Goal: Task Accomplishment & Management: Use online tool/utility

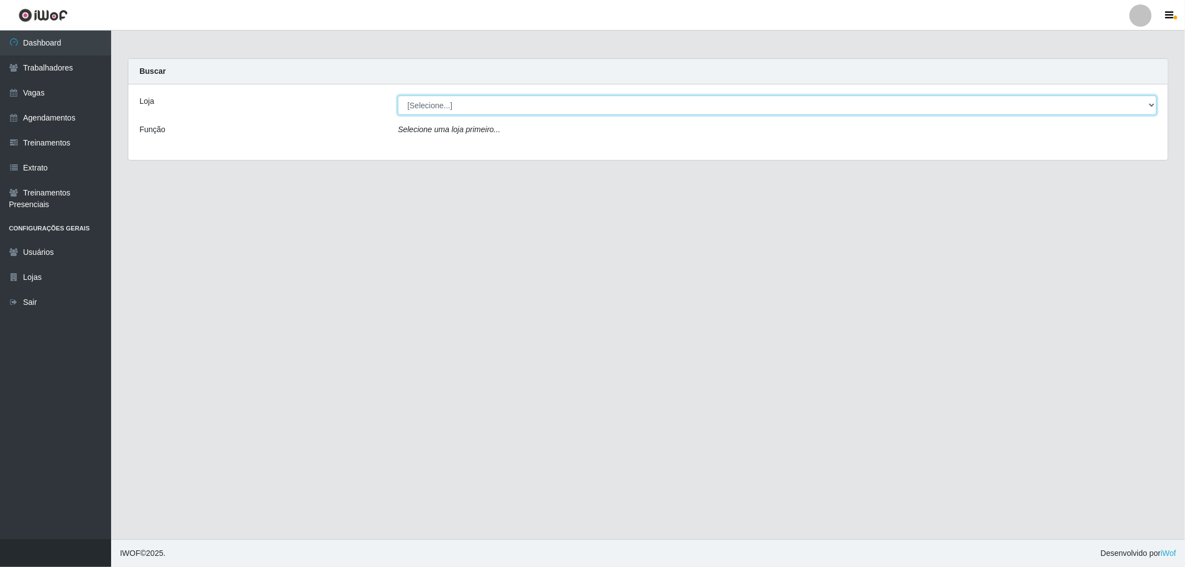
click at [508, 102] on select "[Selecione...] The Pow Pizzaria Delivery - [GEOGRAPHIC_DATA]" at bounding box center [777, 105] width 759 height 19
select select "322"
click at [398, 96] on select "[Selecione...] The Pow Pizzaria Delivery - [GEOGRAPHIC_DATA]" at bounding box center [777, 105] width 759 height 19
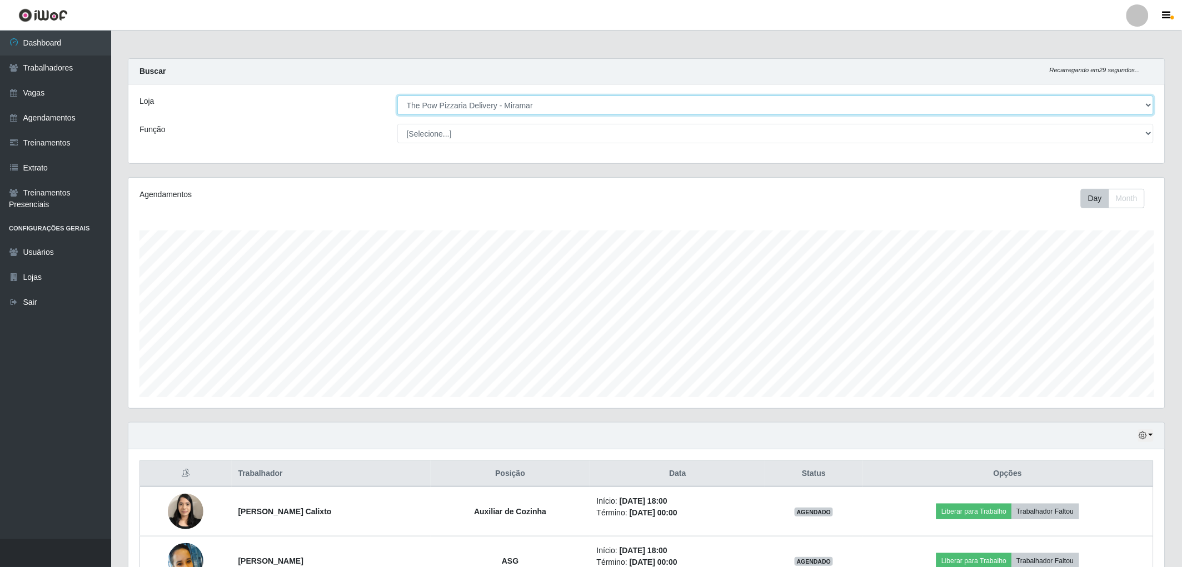
scroll to position [230, 1036]
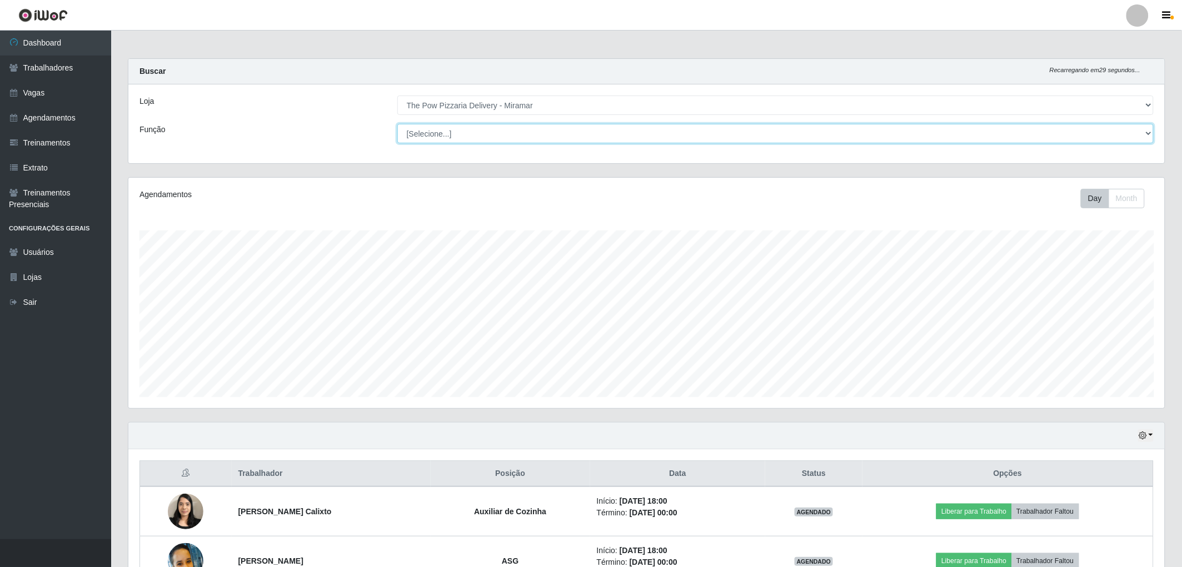
click at [493, 134] on select "[Selecione...] ASG ASG + ASG ++ Auxiliar de Cozinha Auxiliar de Cozinha + Auxil…" at bounding box center [775, 133] width 756 height 19
click at [292, 103] on div "Loja" at bounding box center [260, 105] width 258 height 19
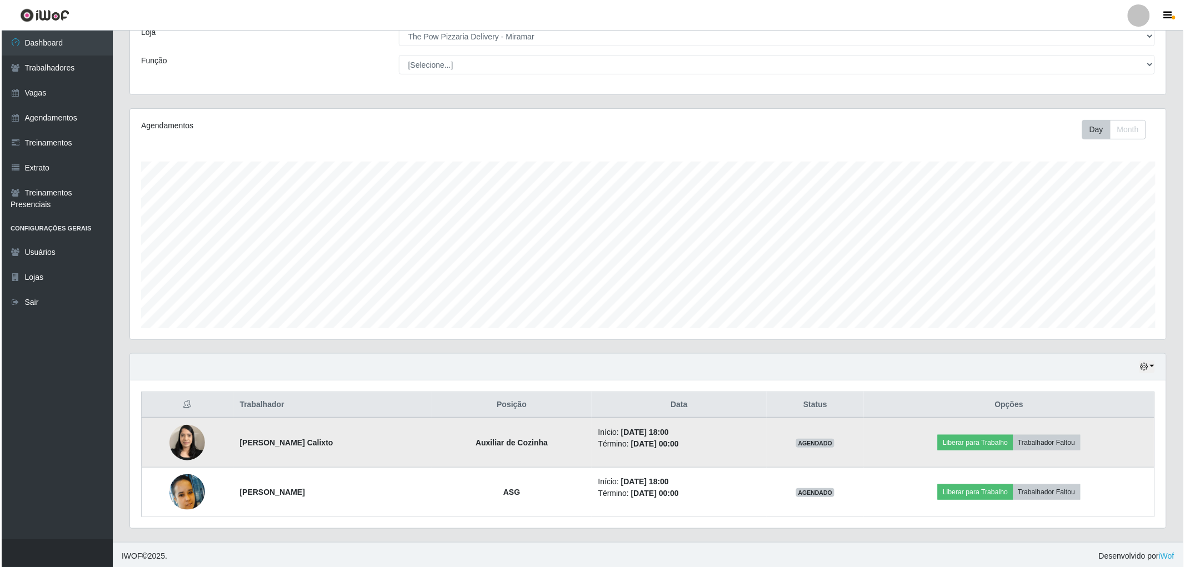
scroll to position [72, 0]
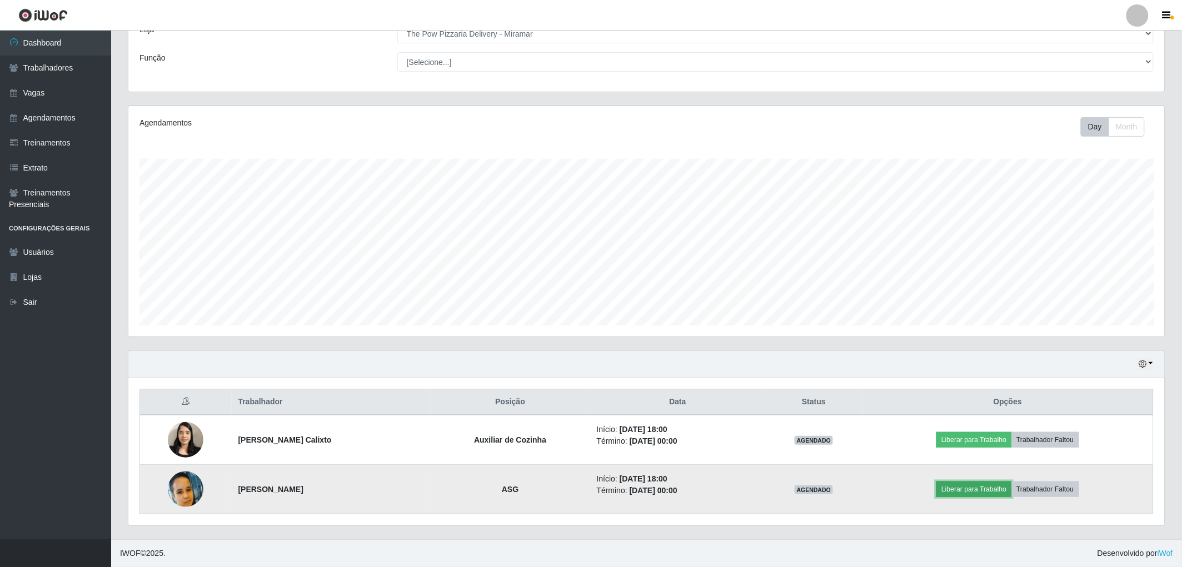
click at [971, 483] on button "Liberar para Trabalho" at bounding box center [973, 490] width 75 height 16
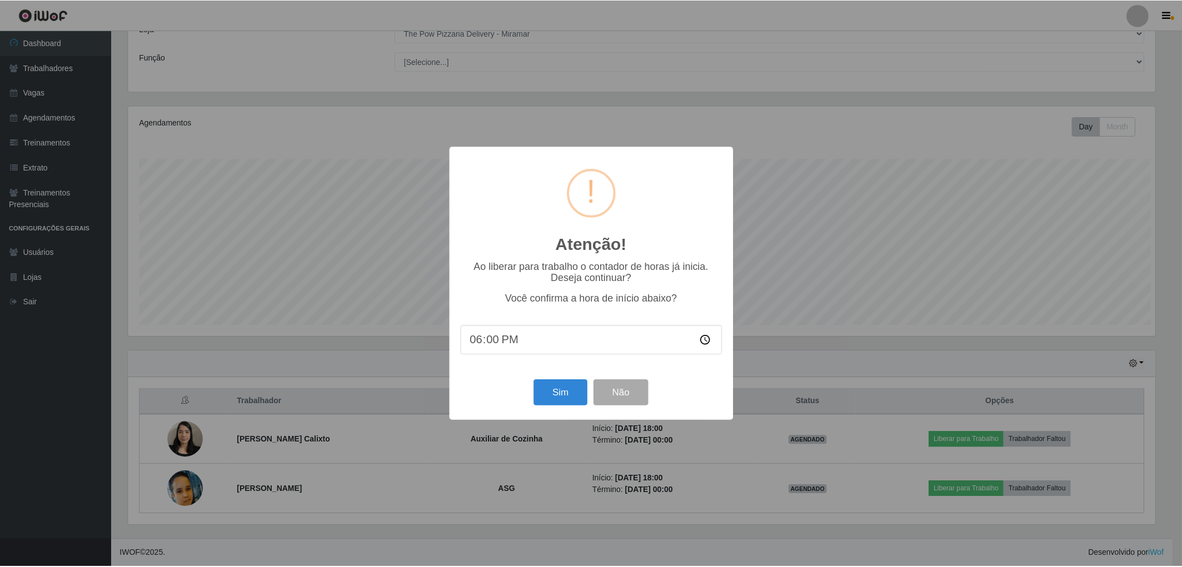
scroll to position [230, 1029]
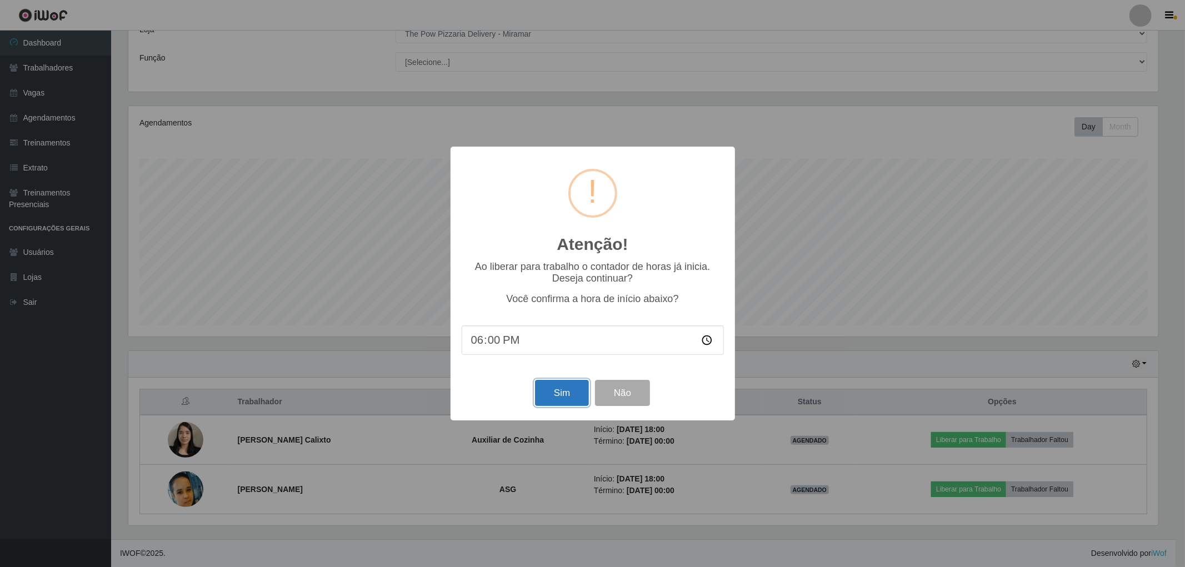
click at [568, 382] on button "Sim" at bounding box center [562, 393] width 54 height 26
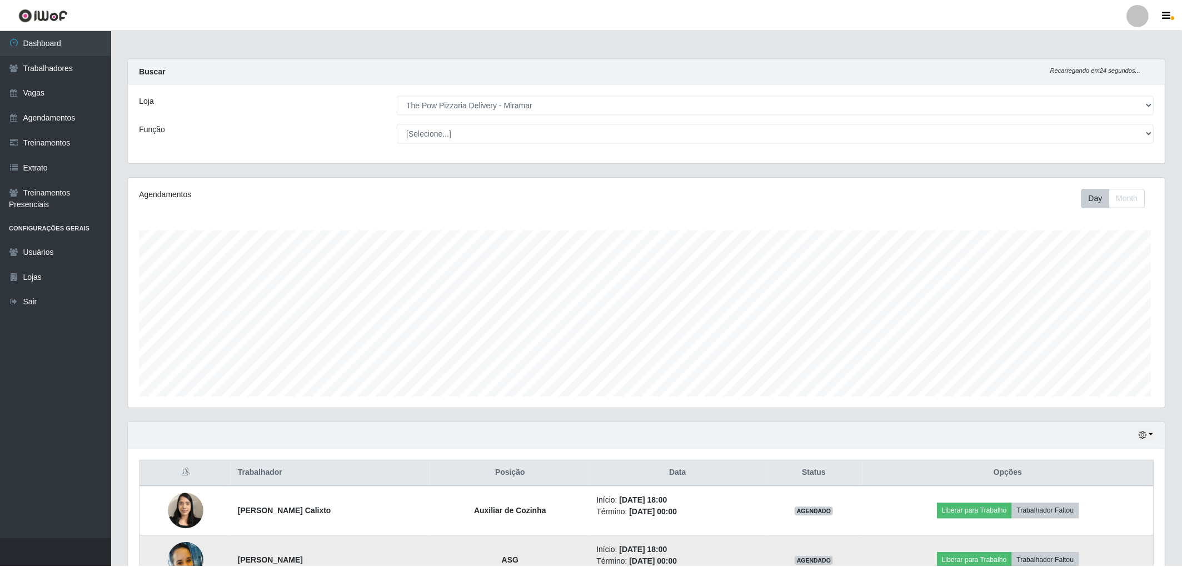
scroll to position [230, 1039]
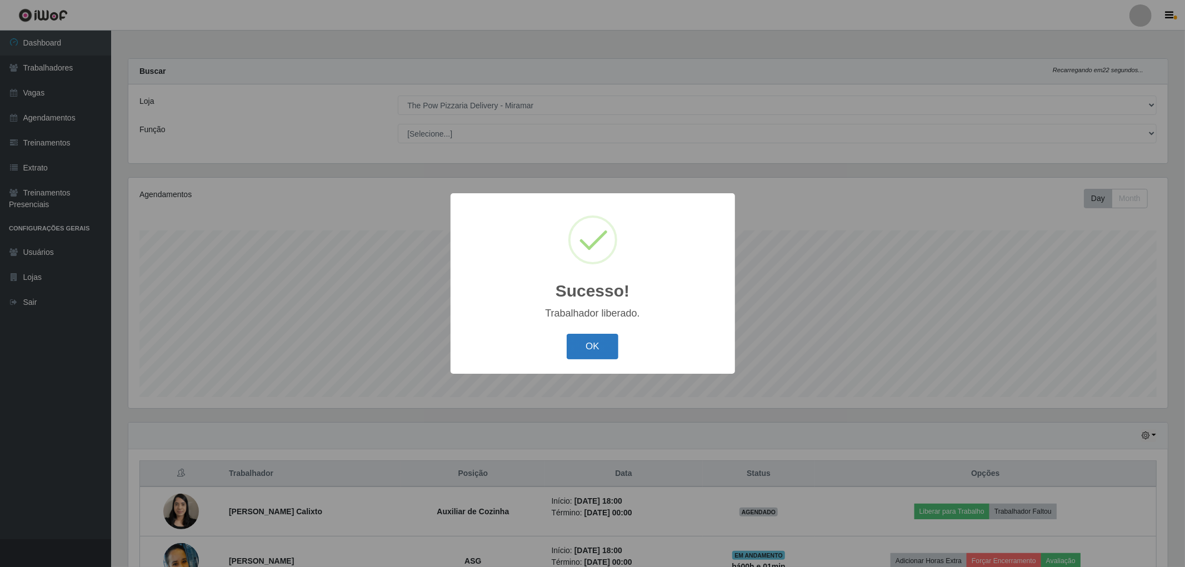
click at [584, 336] on button "OK" at bounding box center [593, 347] width 52 height 26
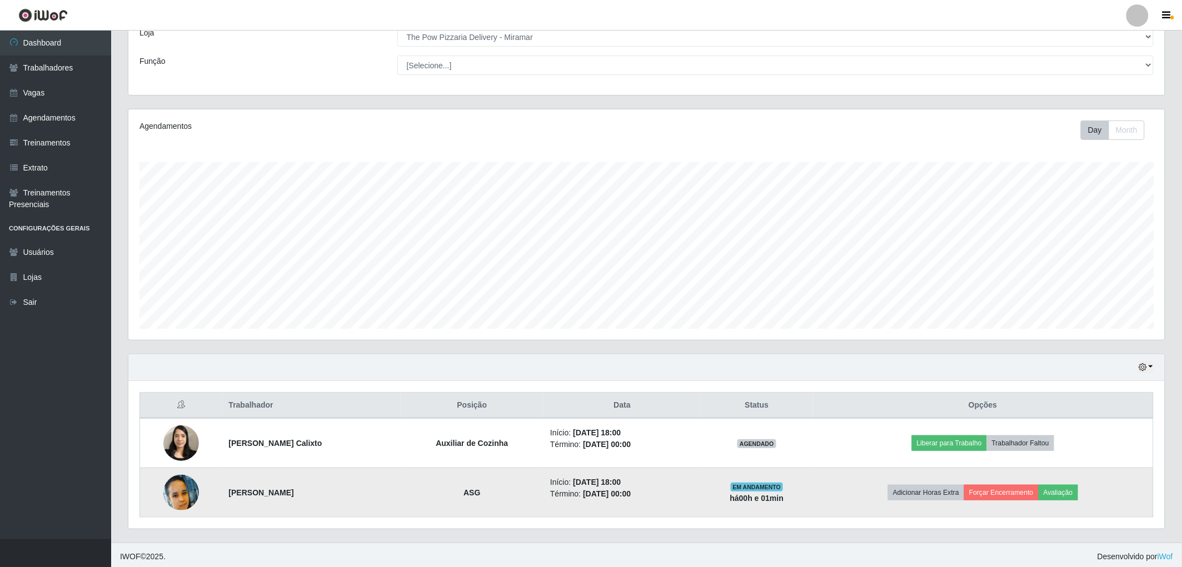
scroll to position [72, 0]
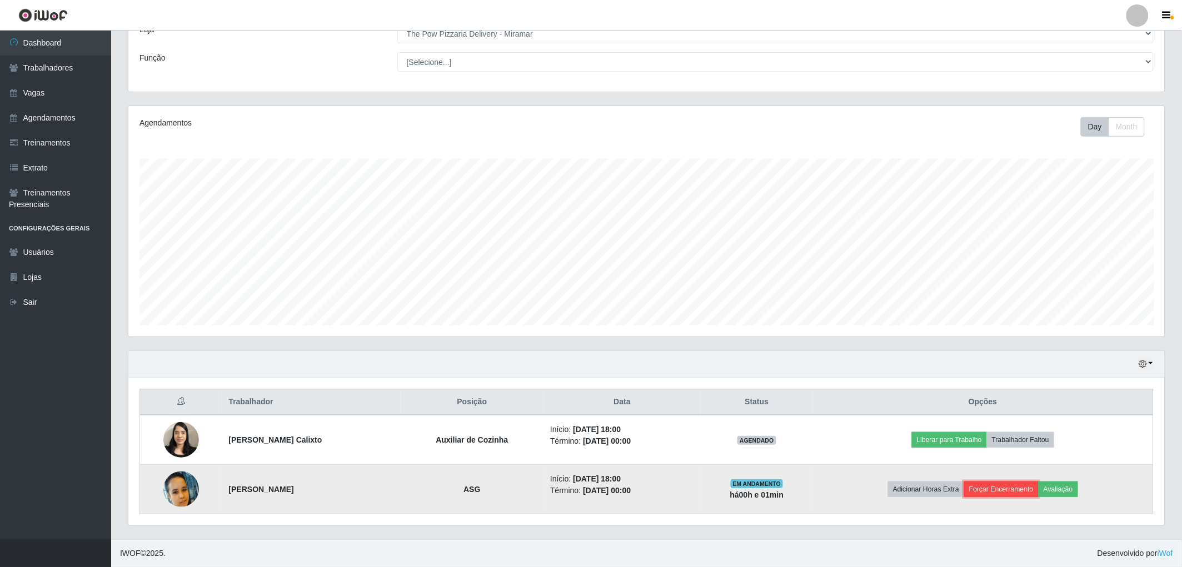
click at [1015, 493] on button "Forçar Encerramento" at bounding box center [1001, 490] width 74 height 16
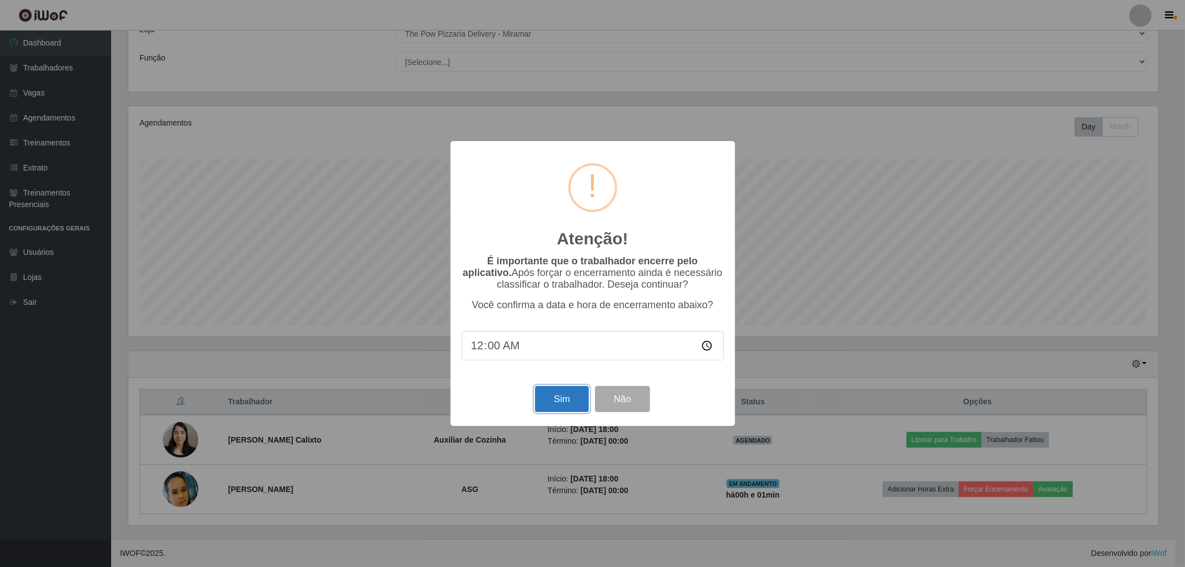
click at [588, 394] on button "Sim" at bounding box center [562, 399] width 54 height 26
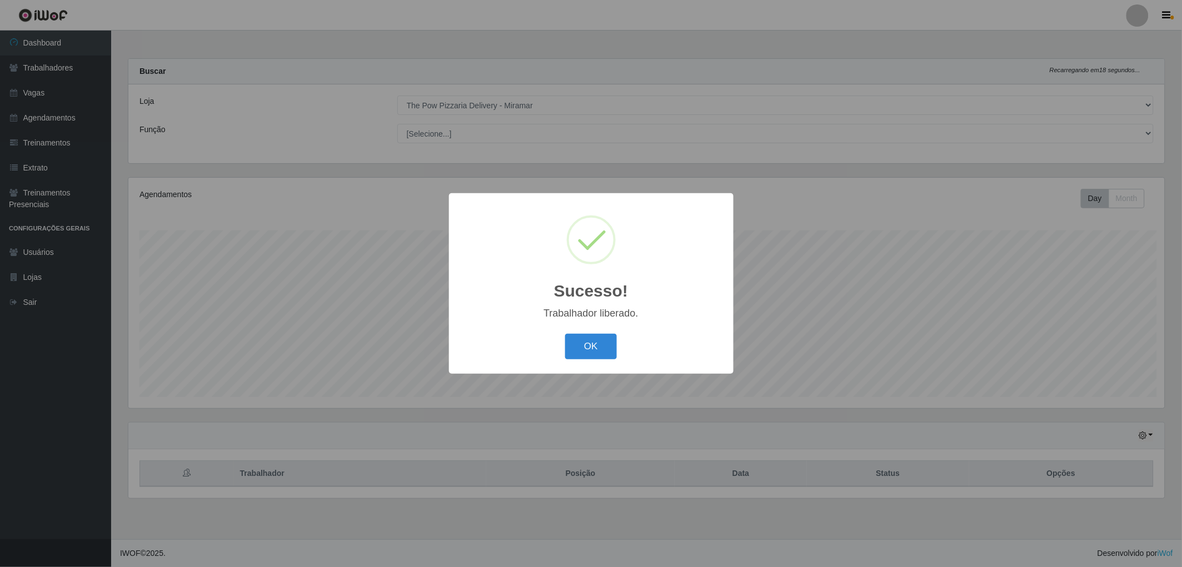
scroll to position [230, 1039]
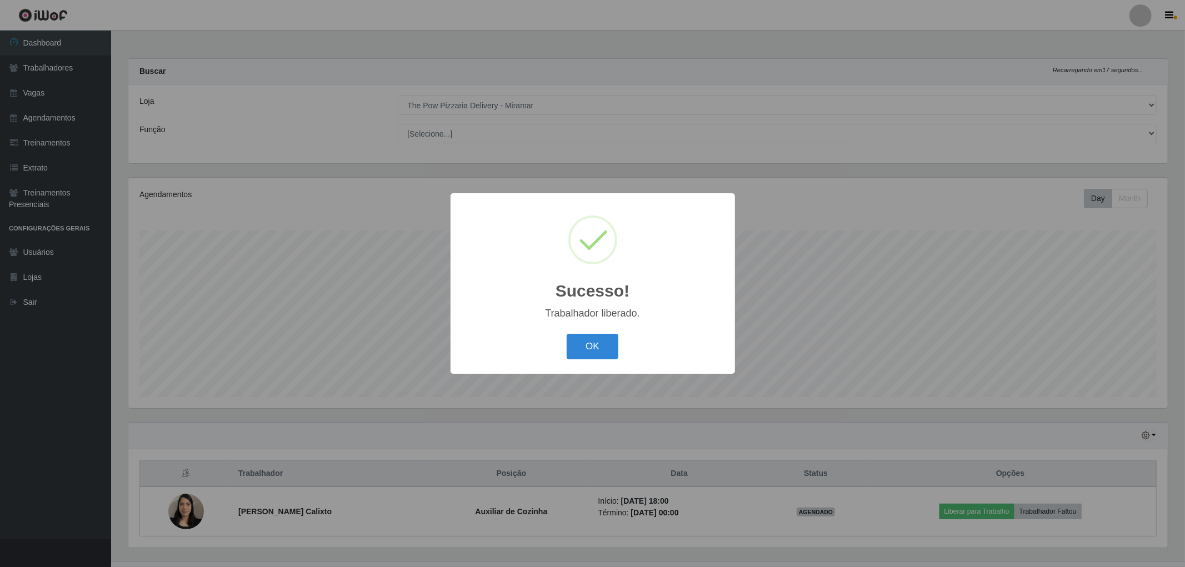
click at [555, 345] on div "OK Cancel" at bounding box center [593, 347] width 262 height 32
click at [562, 345] on div "OK Cancel" at bounding box center [593, 347] width 262 height 32
click at [573, 345] on button "OK" at bounding box center [593, 347] width 52 height 26
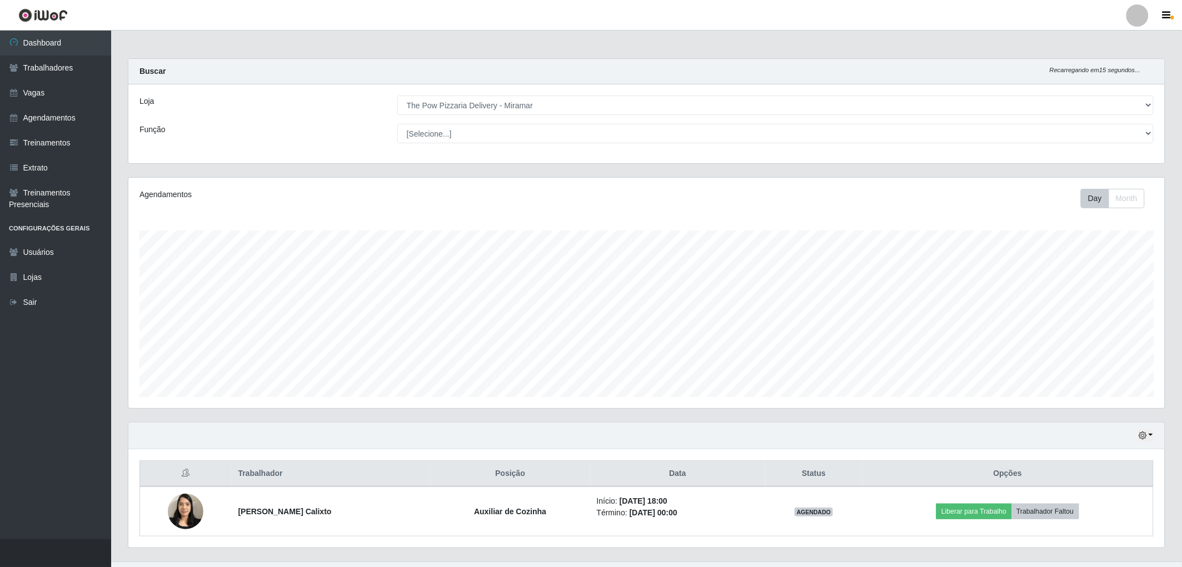
scroll to position [22, 0]
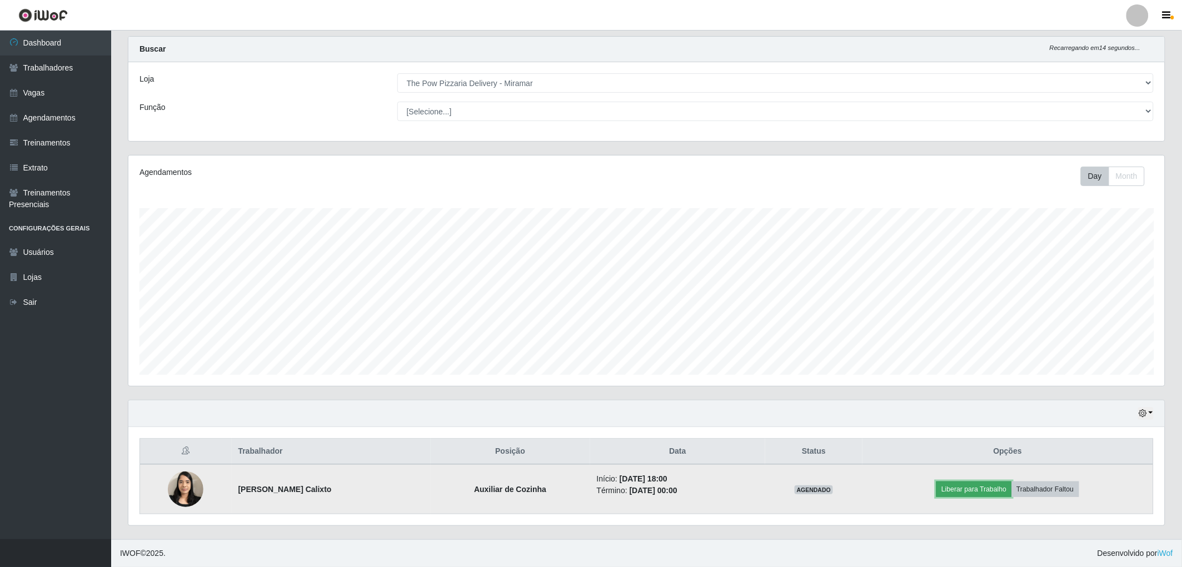
click at [968, 493] on button "Liberar para Trabalho" at bounding box center [973, 490] width 75 height 16
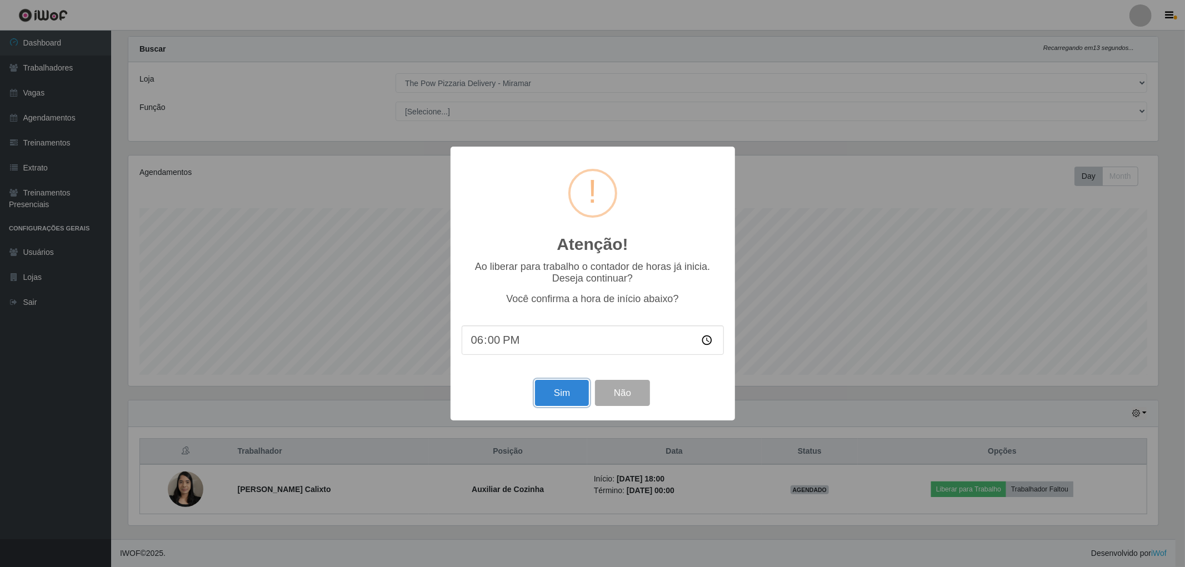
drag, startPoint x: 569, startPoint y: 398, endPoint x: 564, endPoint y: 397, distance: 5.7
click at [570, 398] on button "Sim" at bounding box center [562, 393] width 54 height 26
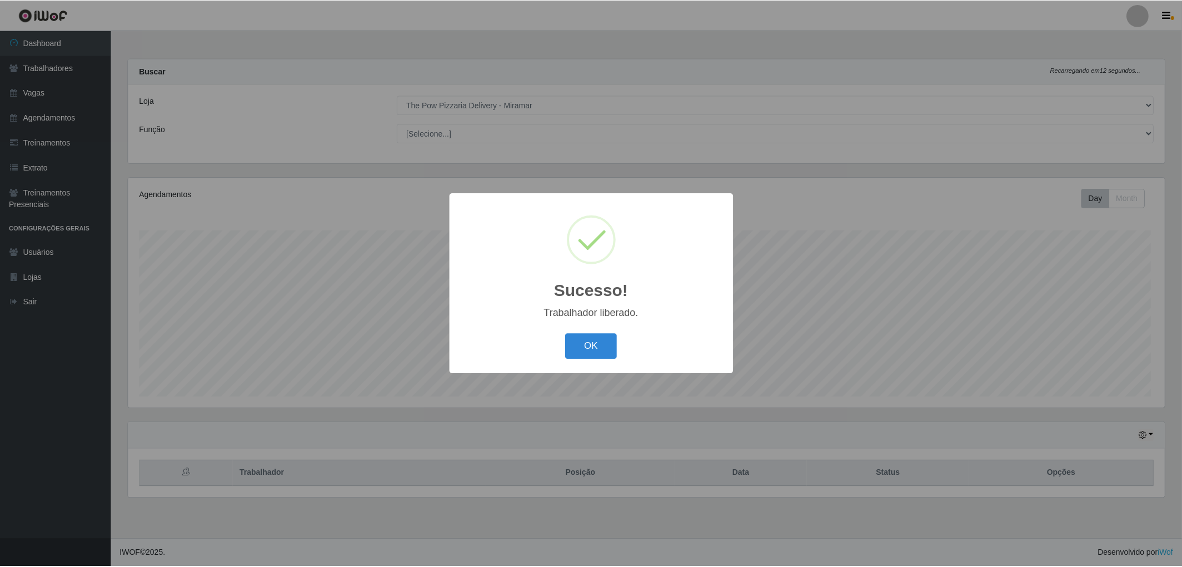
scroll to position [0, 0]
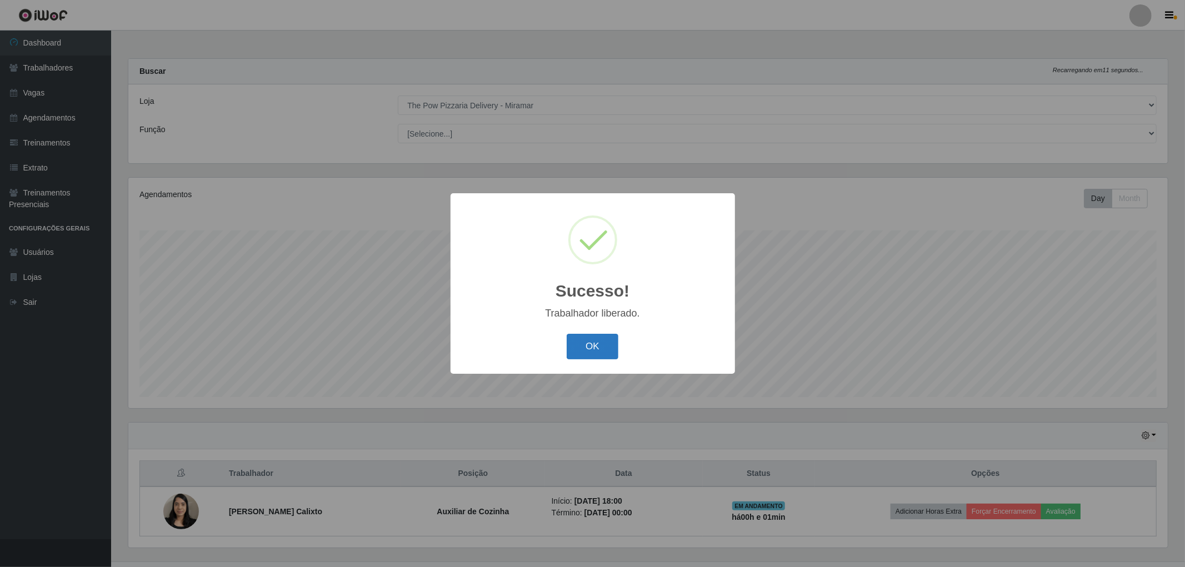
click at [582, 335] on button "OK" at bounding box center [593, 347] width 52 height 26
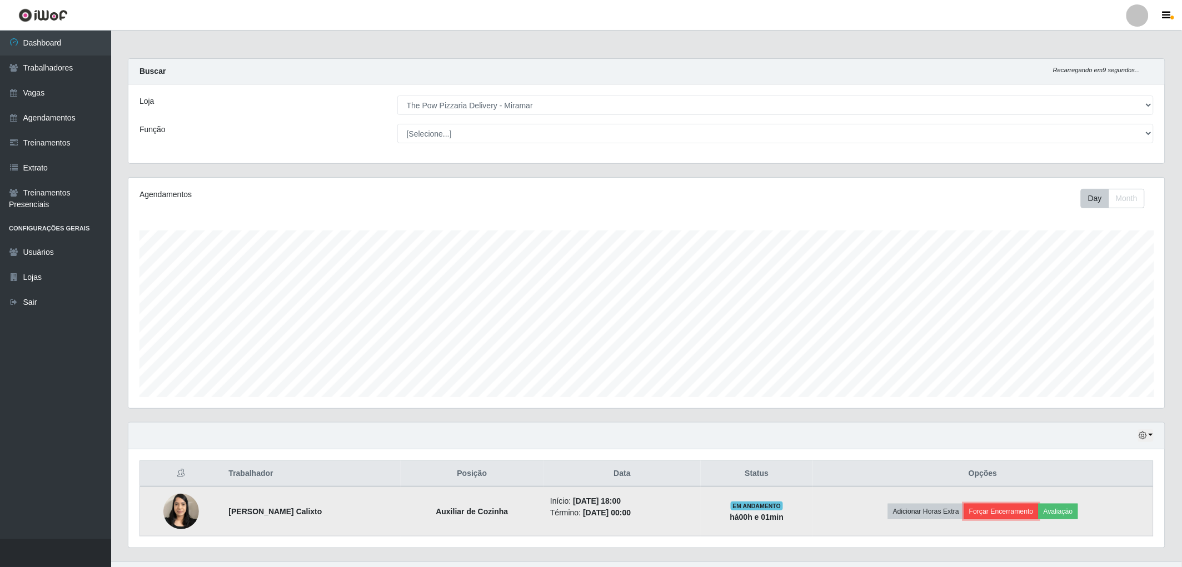
click at [1000, 504] on button "Forçar Encerramento" at bounding box center [1001, 512] width 74 height 16
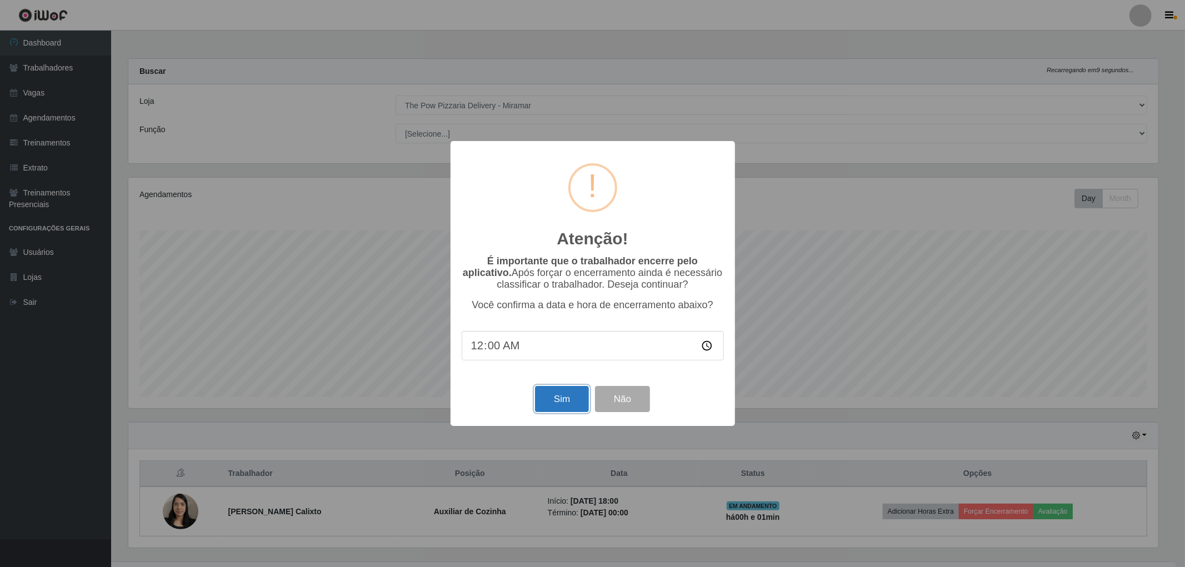
click at [553, 397] on button "Sim" at bounding box center [562, 399] width 54 height 26
